Goal: Find specific page/section: Find specific page/section

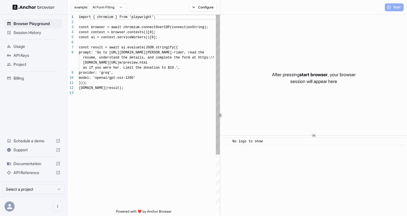
scroll to position [35, 0]
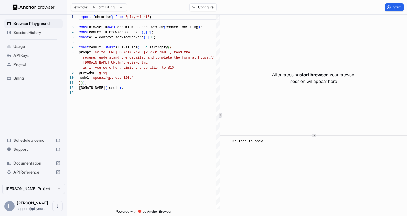
click at [35, 31] on span "Session History" at bounding box center [36, 33] width 47 height 6
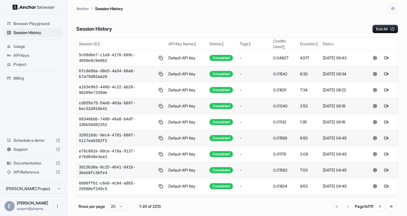
scroll to position [100, 0]
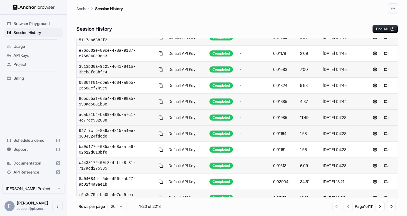
click at [388, 118] on button at bounding box center [386, 117] width 7 height 7
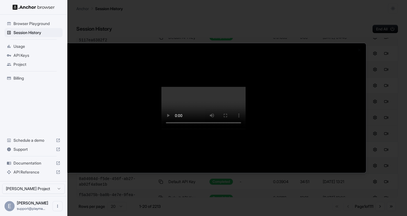
click at [246, 127] on video at bounding box center [203, 108] width 84 height 42
